Goal: Task Accomplishment & Management: Complete application form

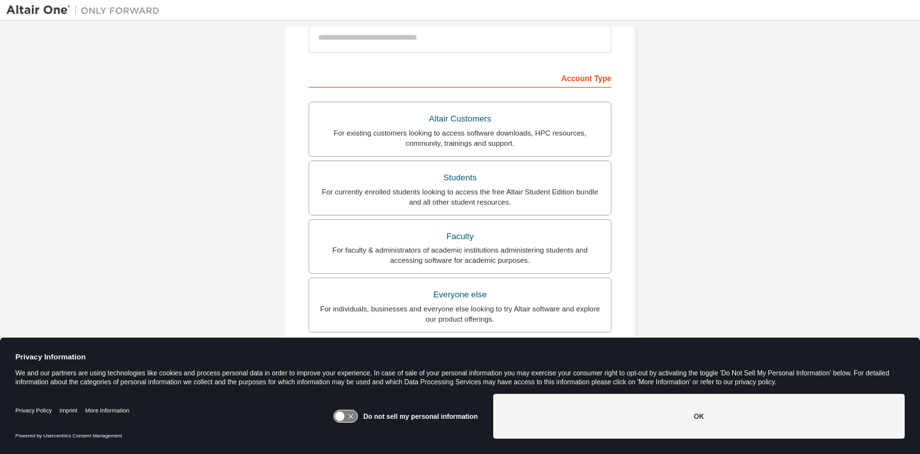
scroll to position [165, 0]
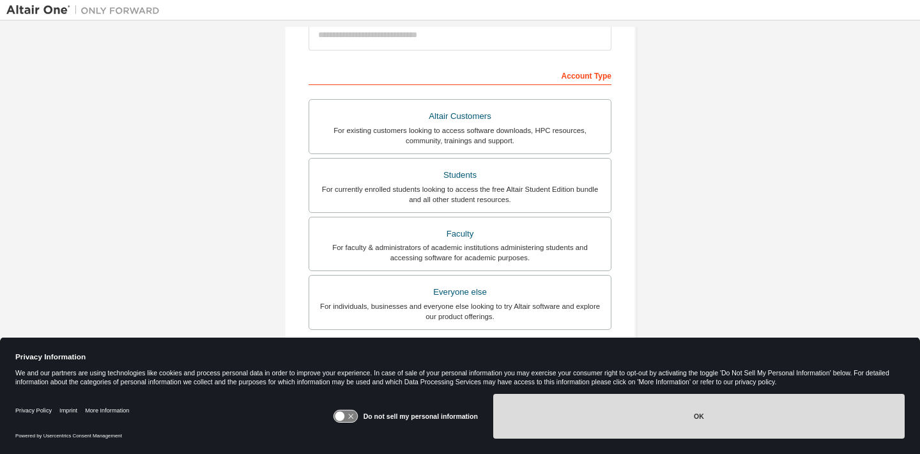
click at [662, 424] on button "OK" at bounding box center [698, 415] width 411 height 45
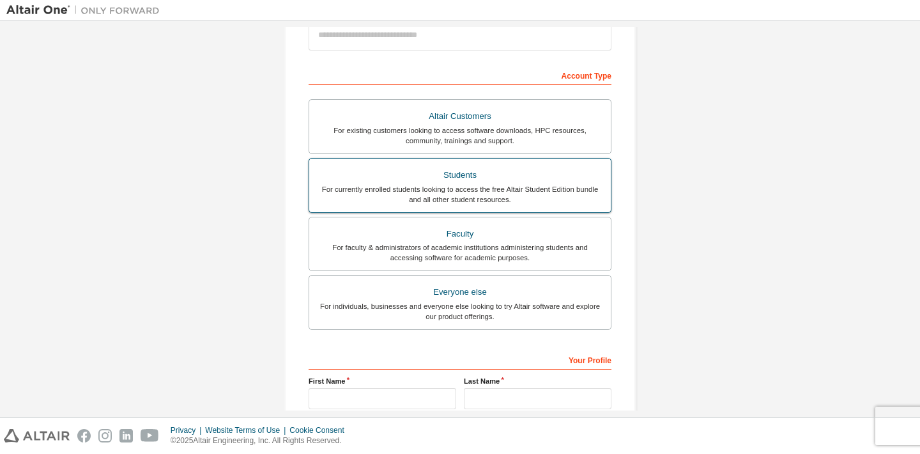
click at [496, 206] on label "Students For currently enrolled students looking to access the free Altair Stud…" at bounding box center [460, 185] width 303 height 55
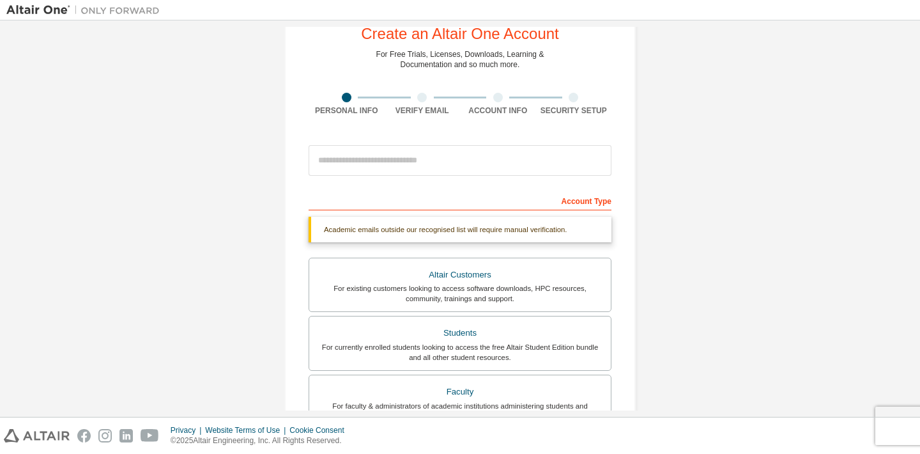
scroll to position [0, 0]
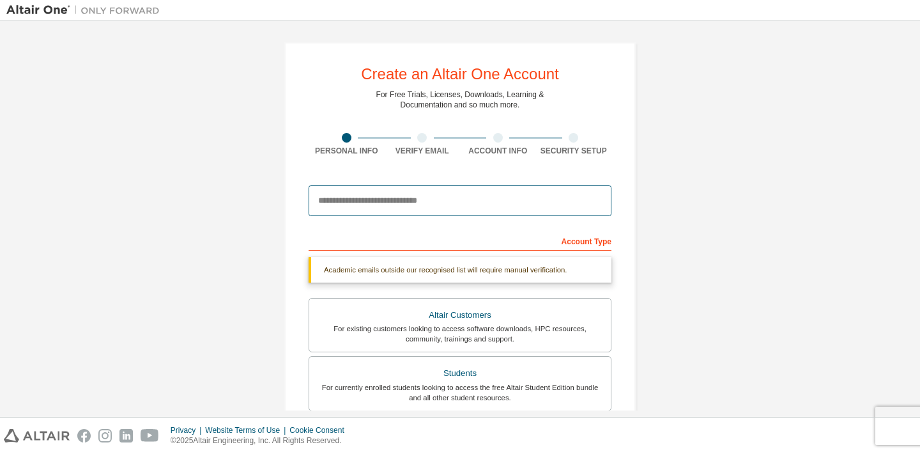
click at [551, 205] on input "email" at bounding box center [460, 200] width 303 height 31
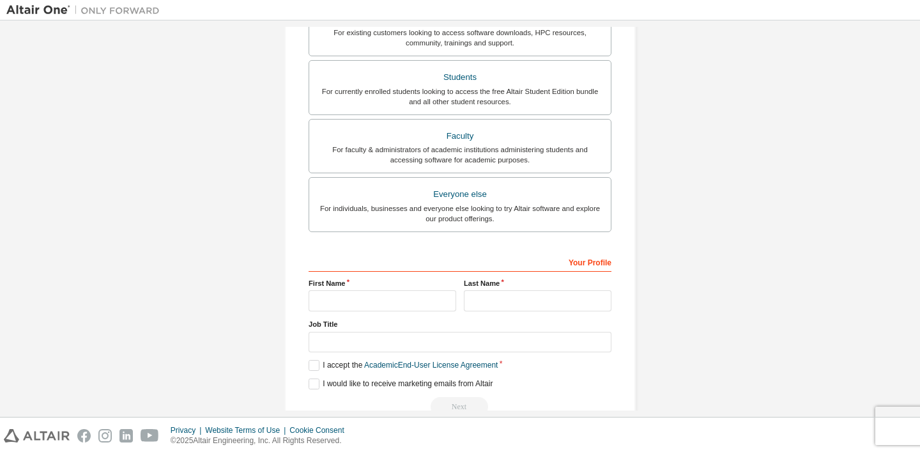
scroll to position [276, 0]
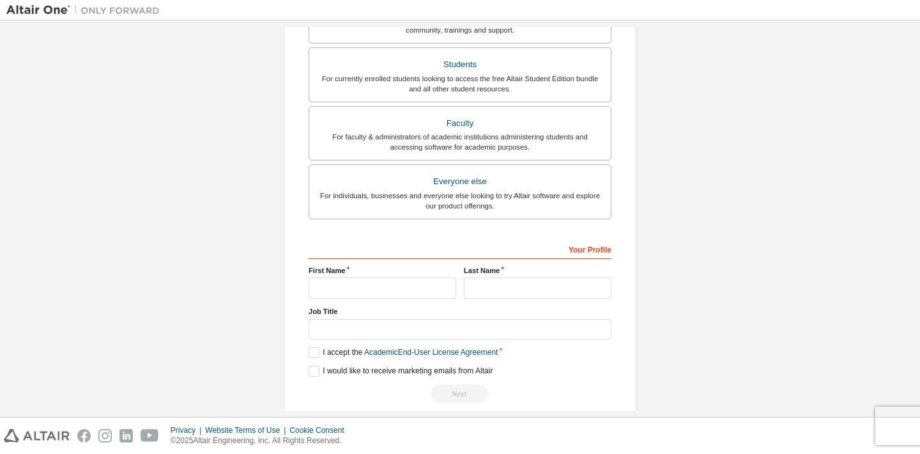
type input "**********"
click at [418, 280] on input "text" at bounding box center [383, 287] width 148 height 21
type input "****"
type input "******"
click at [340, 356] on label "I accept the Academic End-User License Agreement" at bounding box center [403, 352] width 189 height 11
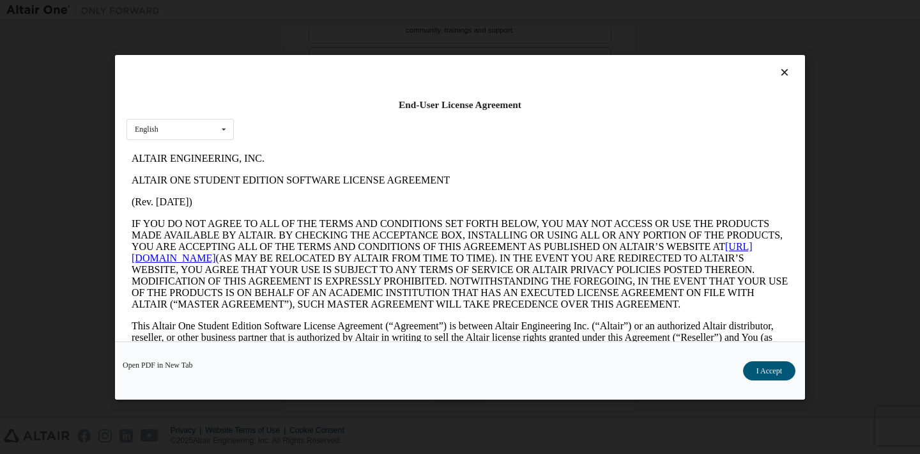
scroll to position [0, 0]
click at [777, 364] on button "I Accept" at bounding box center [769, 370] width 52 height 19
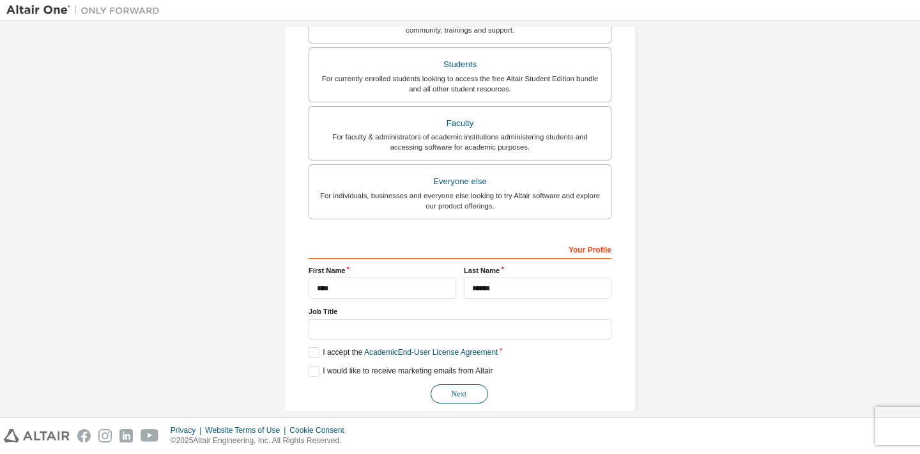
click at [470, 392] on button "Next" at bounding box center [459, 393] width 57 height 19
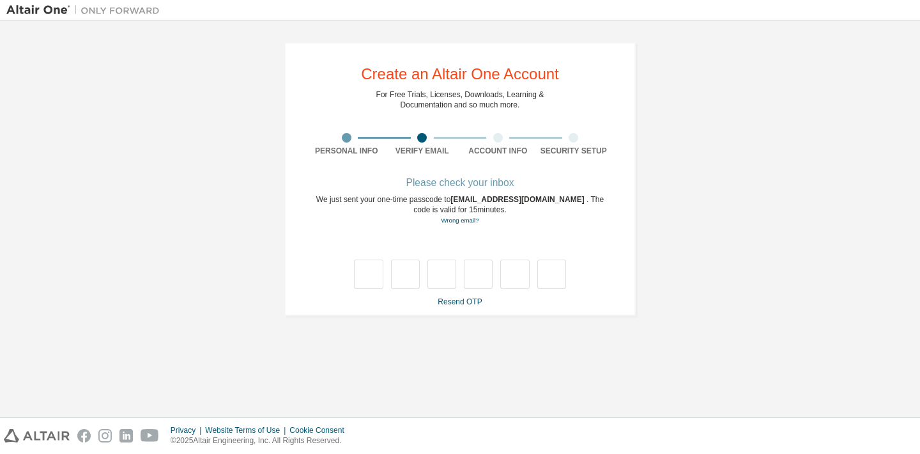
type input "*"
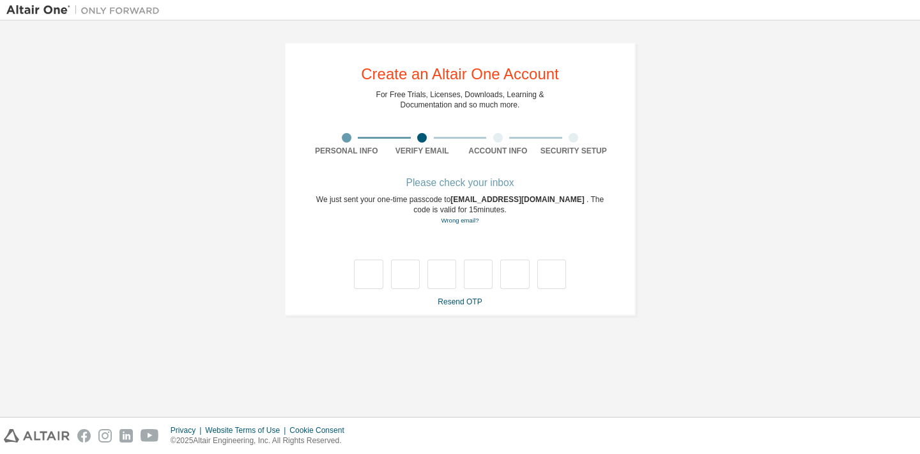
type input "*"
